Goal: Task Accomplishment & Management: Manage account settings

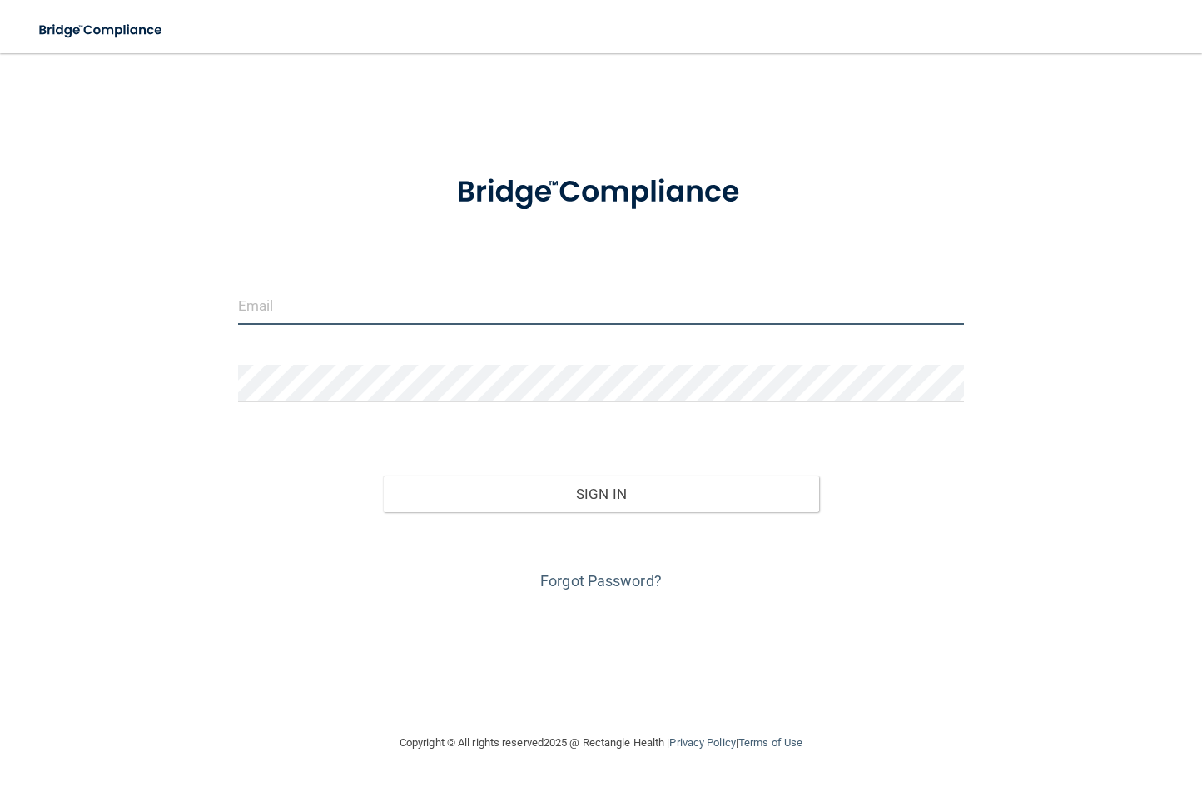
type input "[EMAIL_ADDRESS][DOMAIN_NAME]"
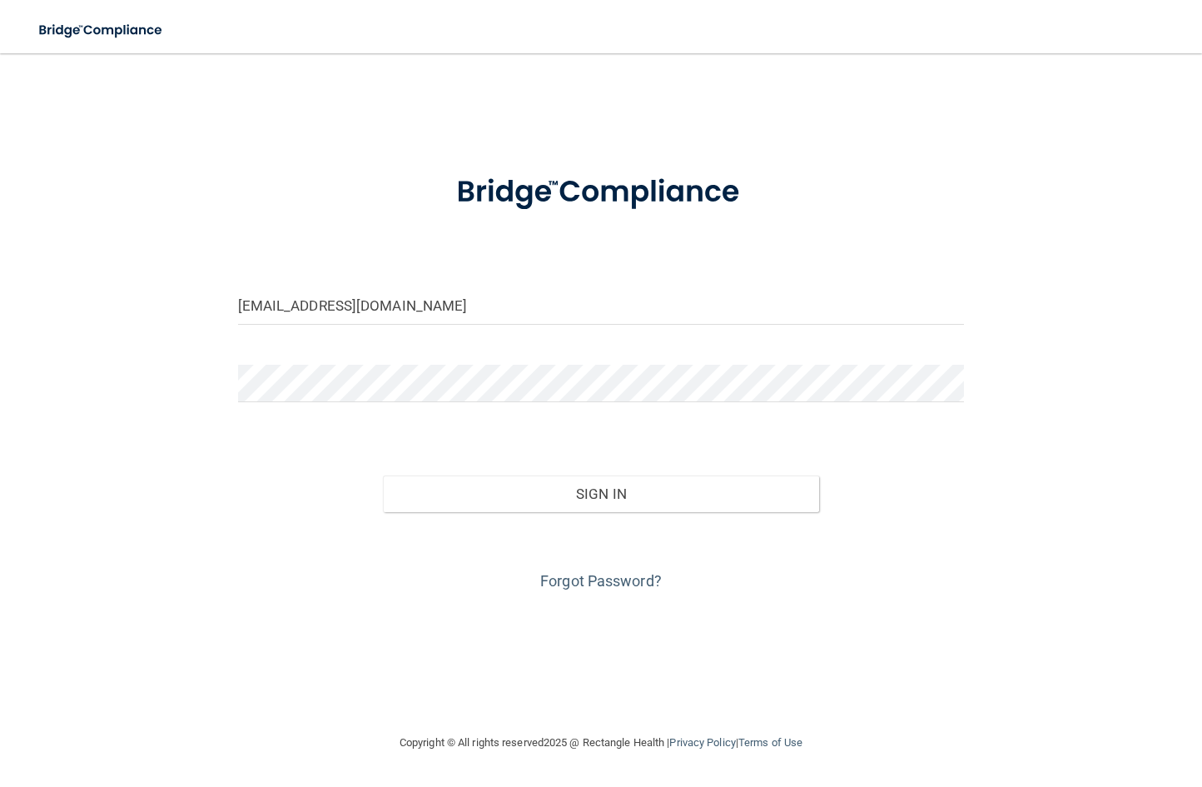
click at [493, 512] on div "Forgot Password?" at bounding box center [602, 553] width 752 height 83
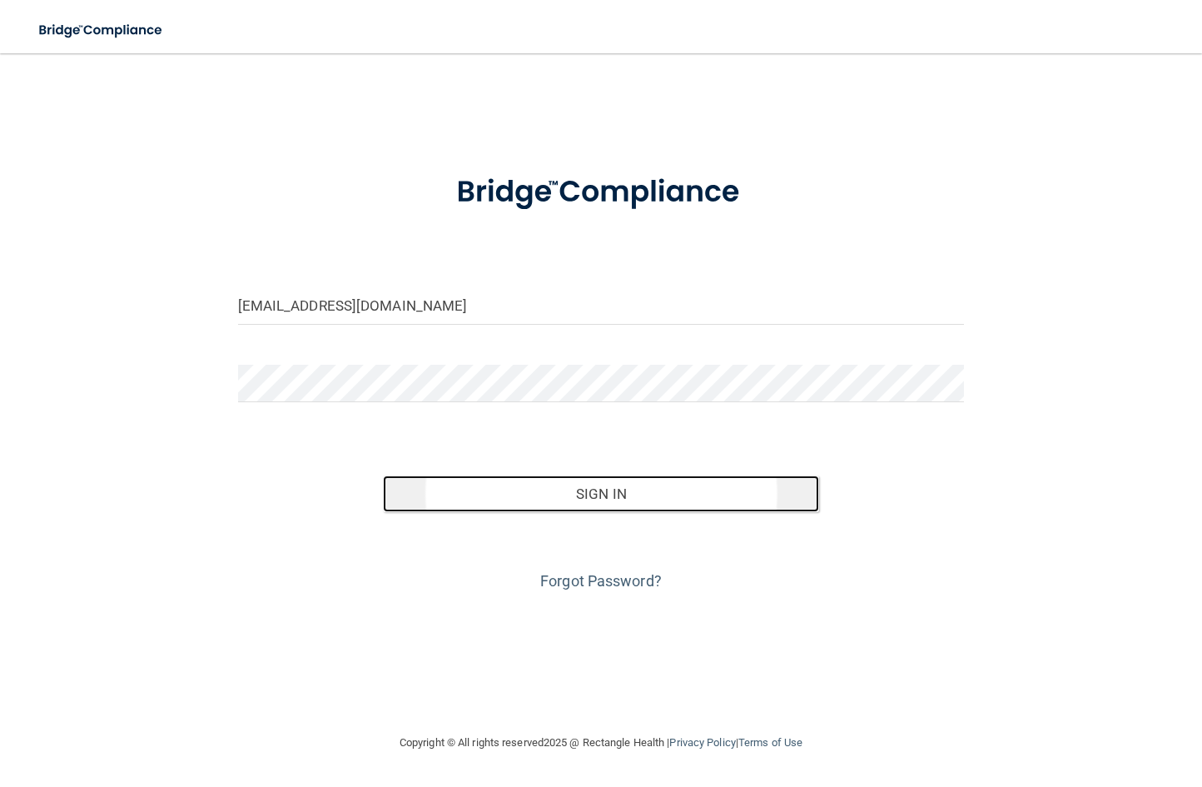
click at [552, 499] on button "Sign In" at bounding box center [601, 493] width 436 height 37
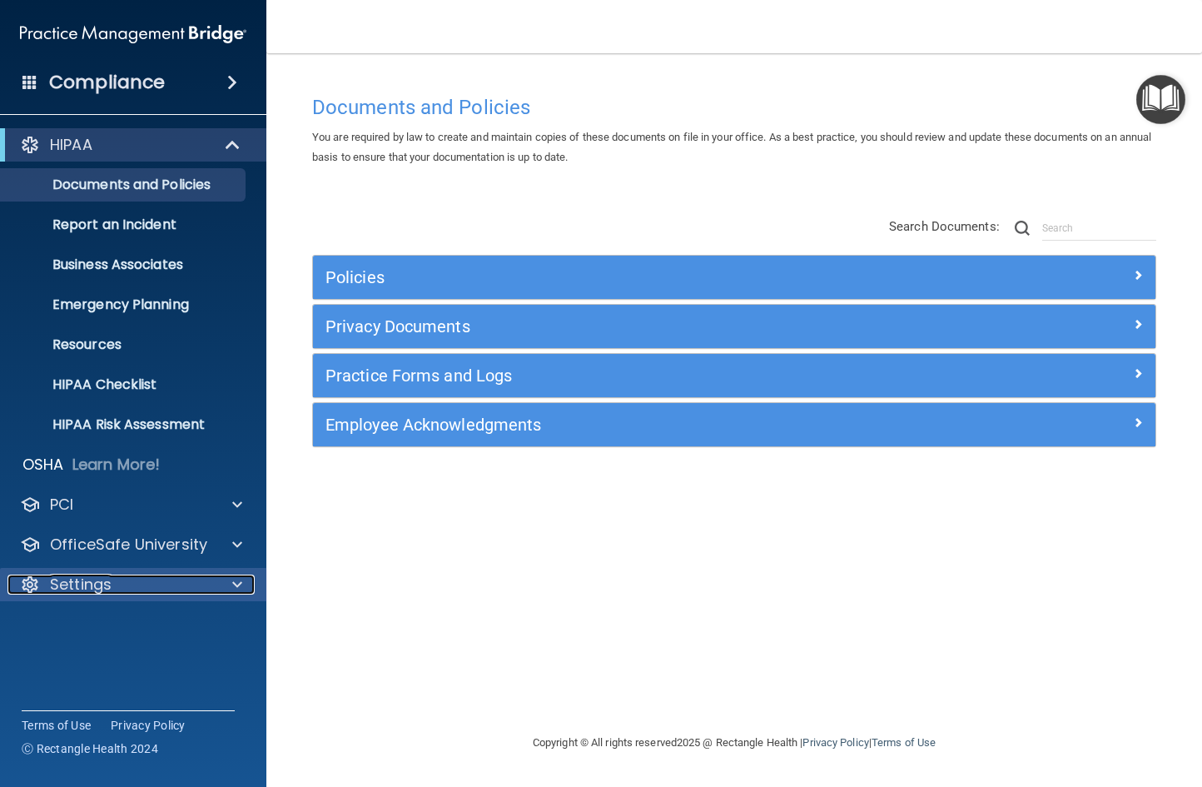
click at [106, 580] on p "Settings" at bounding box center [81, 585] width 62 height 20
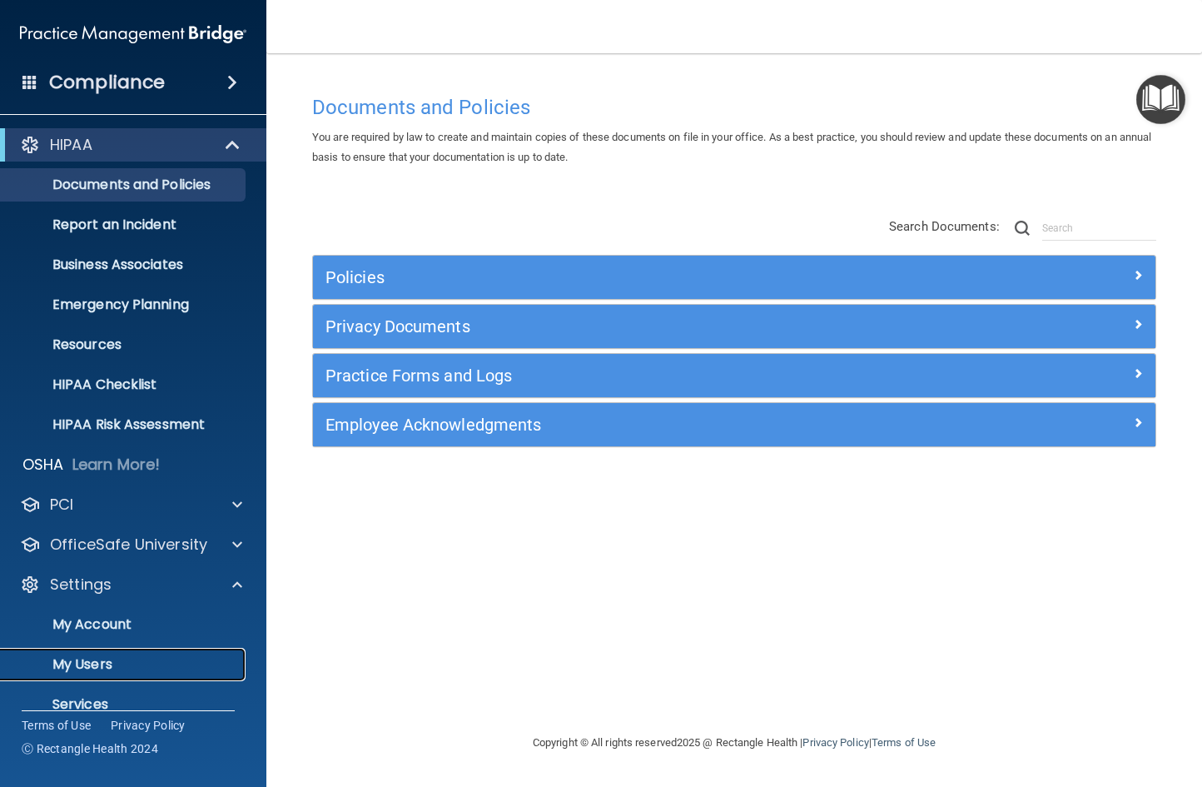
click at [119, 665] on p "My Users" at bounding box center [124, 664] width 227 height 17
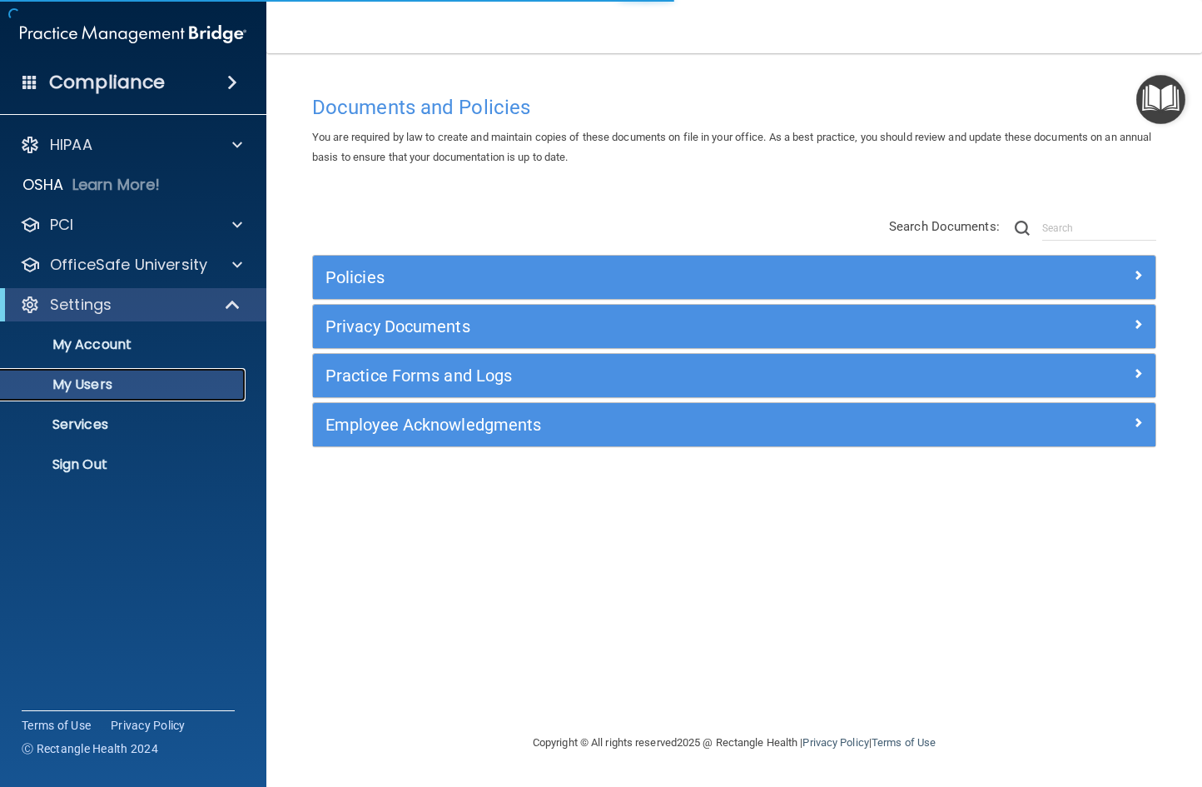
select select "20"
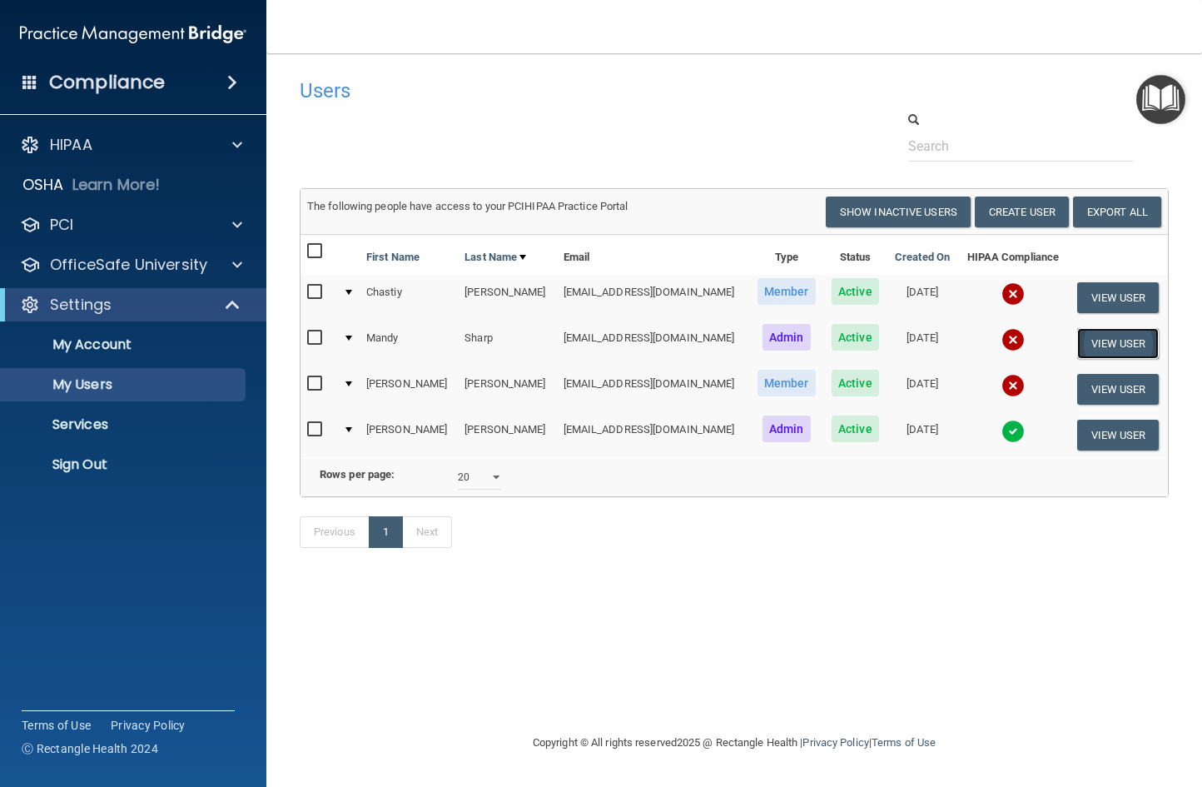
click at [1117, 337] on button "View User" at bounding box center [1118, 343] width 82 height 31
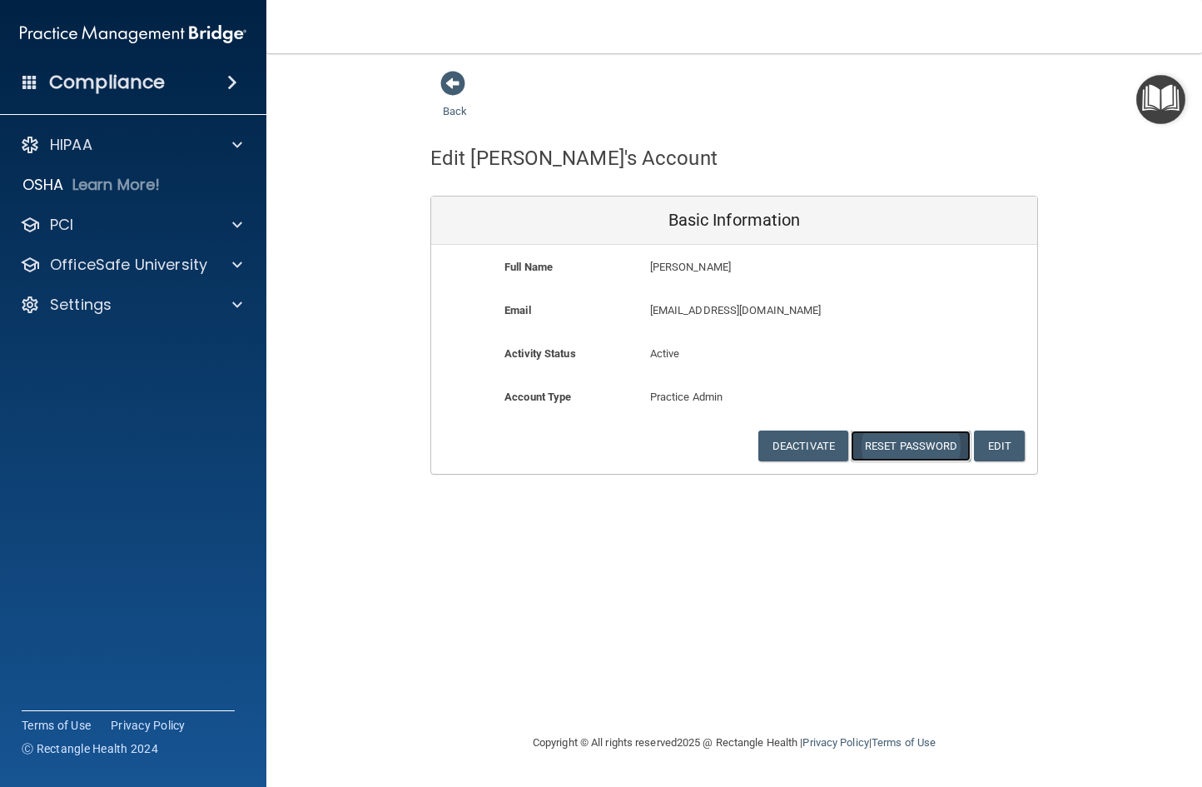
click at [916, 449] on button "Reset Password" at bounding box center [911, 445] width 120 height 31
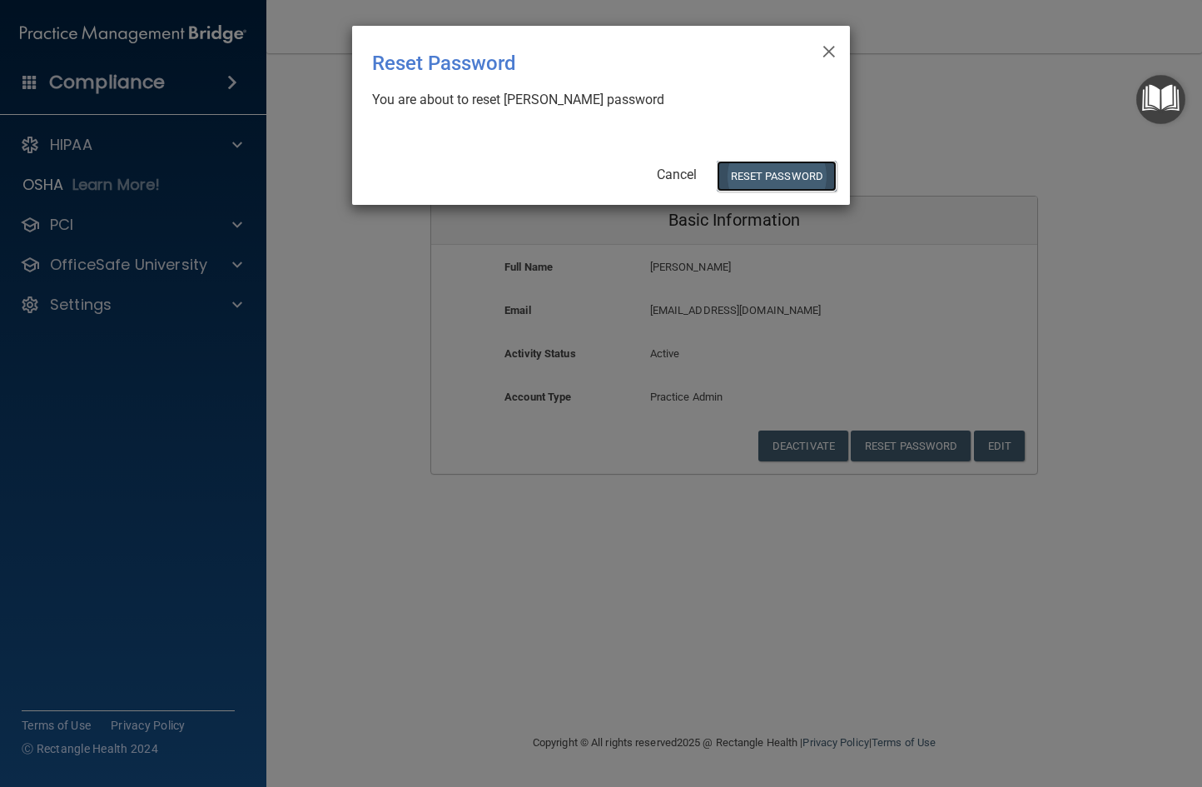
click at [764, 170] on button "Reset Password" at bounding box center [777, 176] width 120 height 31
